Goal: Ask a question

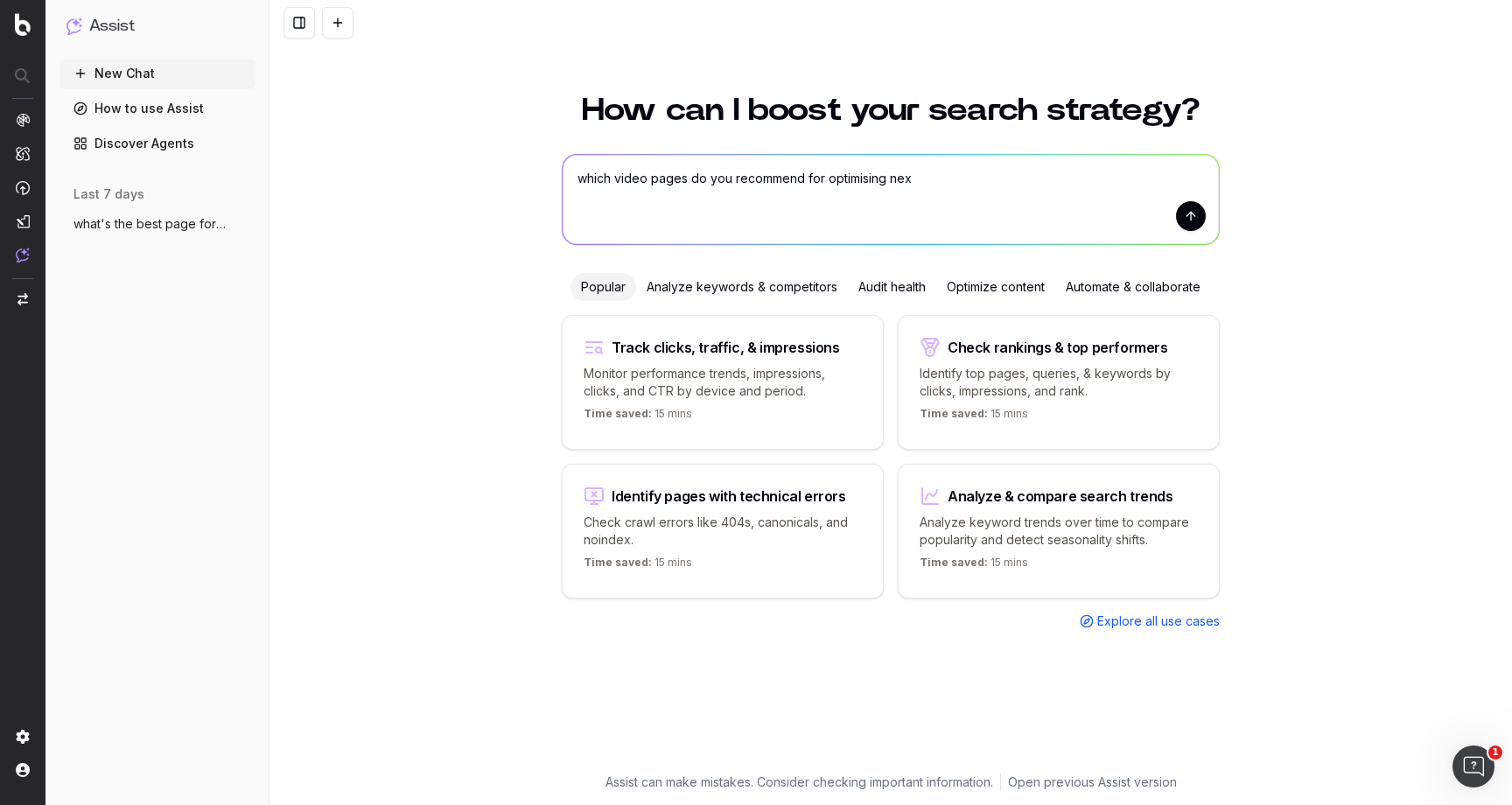
type textarea "which video pages do you recommend for optimising next"
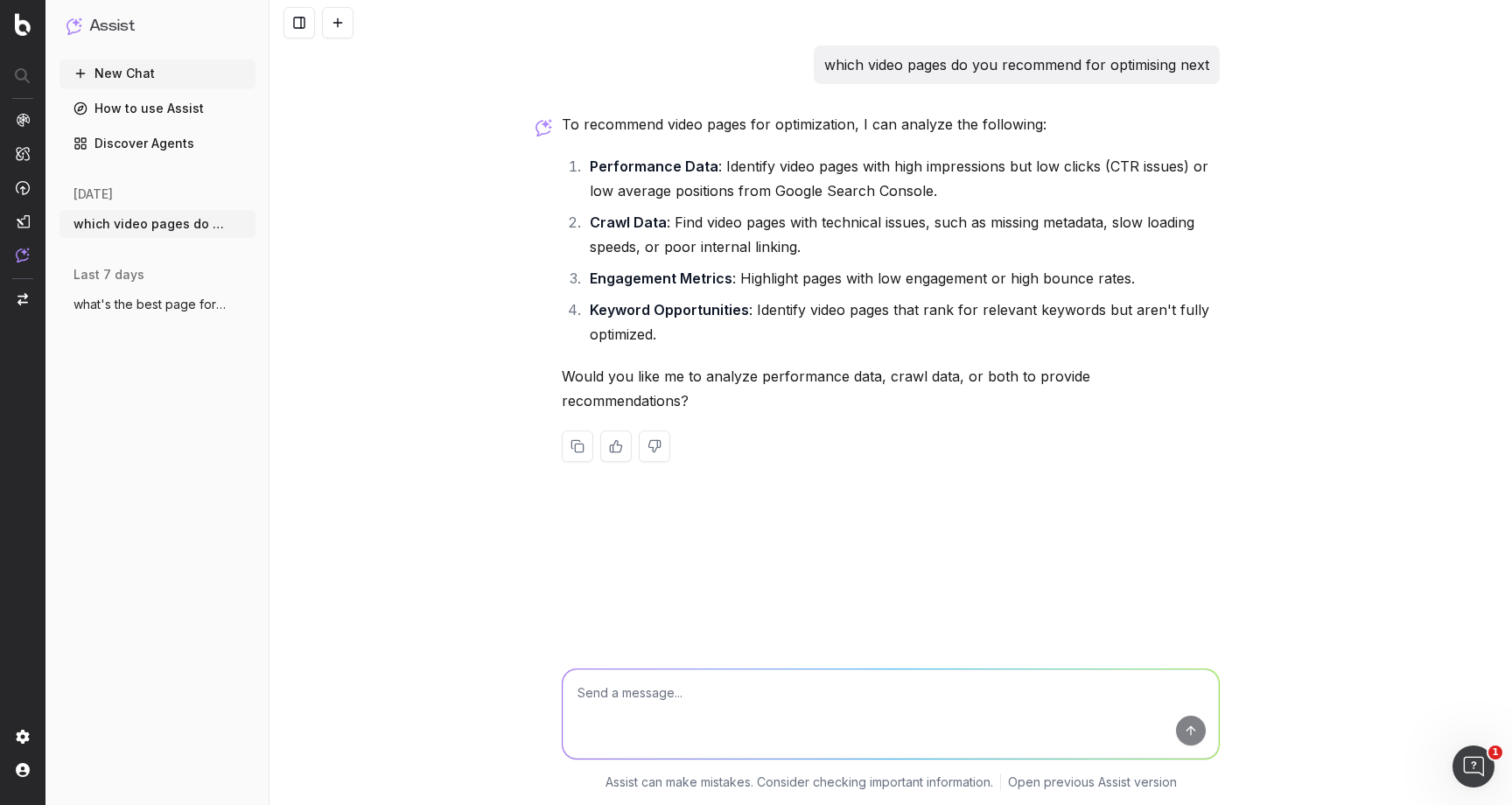
click at [806, 712] on textarea at bounding box center [890, 714] width 656 height 90
type textarea "both"
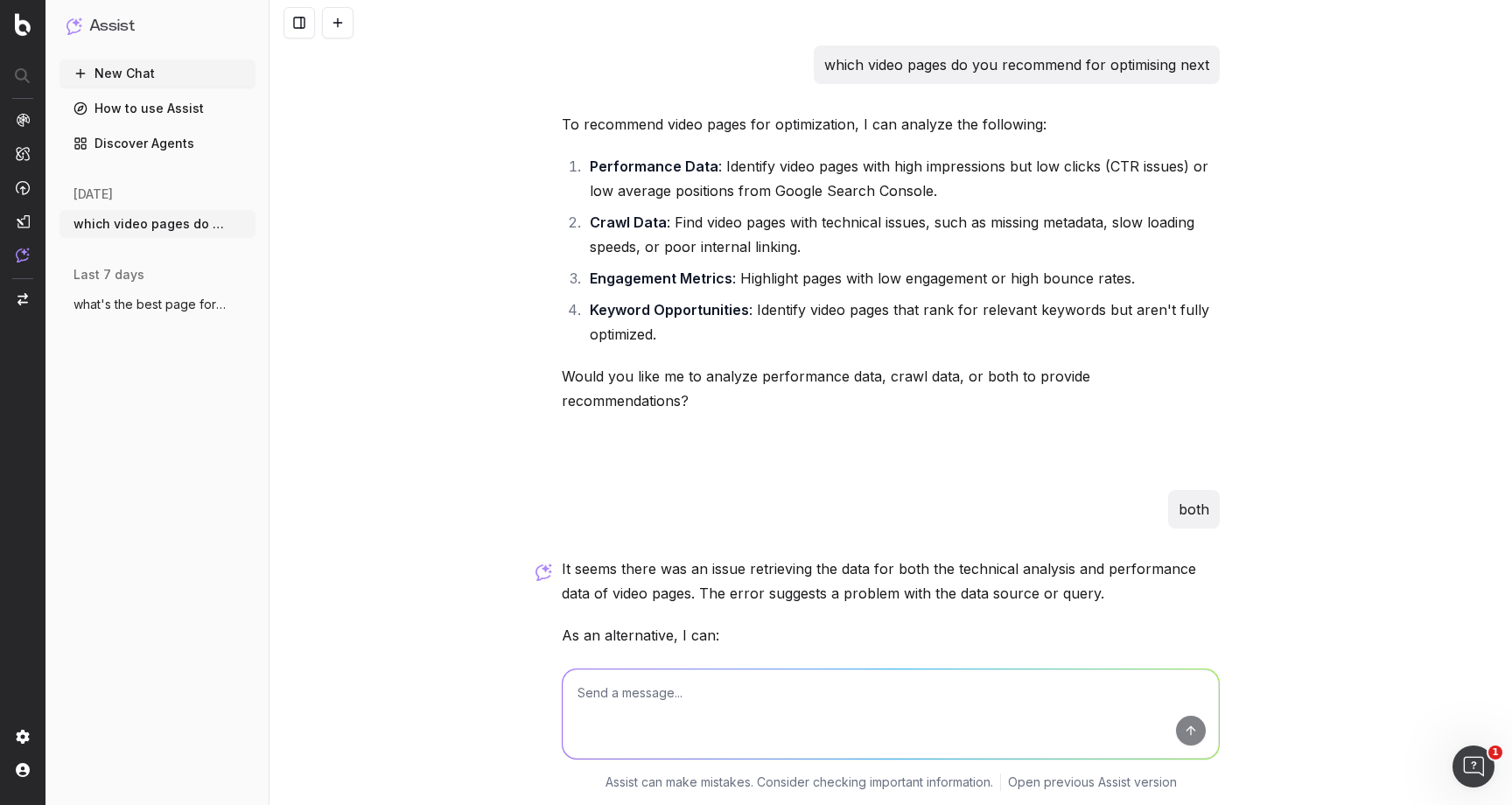
scroll to position [255, 0]
